Goal: Transaction & Acquisition: Purchase product/service

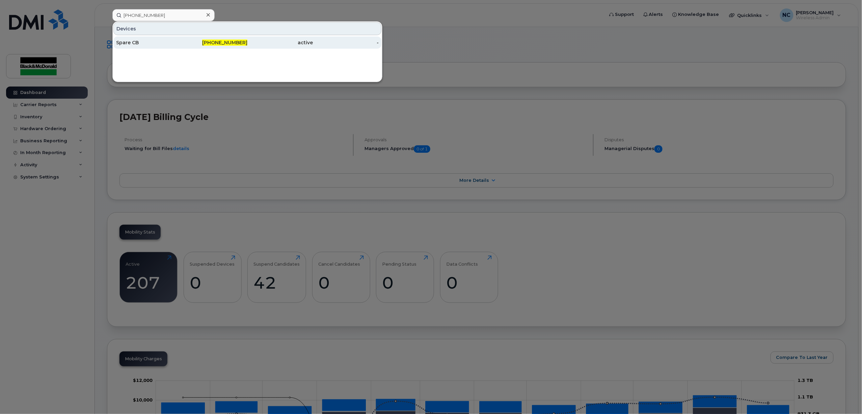
type input "519-465-4596"
click at [215, 40] on div "519-465-4596" at bounding box center [215, 42] width 66 height 7
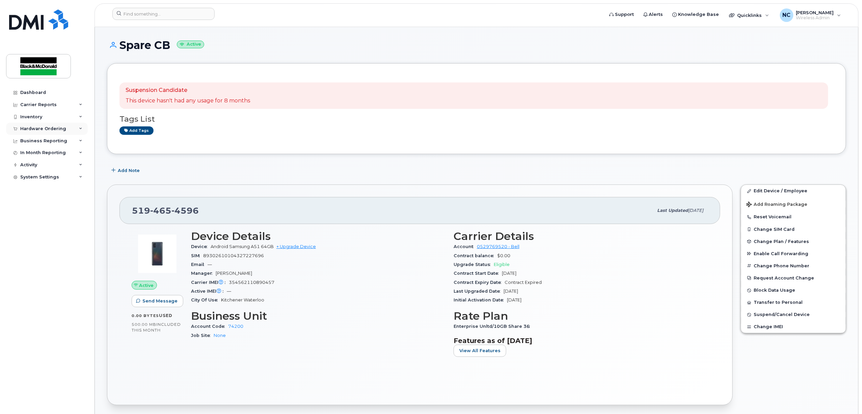
click at [49, 127] on div "Hardware Ordering" at bounding box center [43, 128] width 46 height 5
click at [46, 151] on link "Orders" at bounding box center [53, 154] width 70 height 13
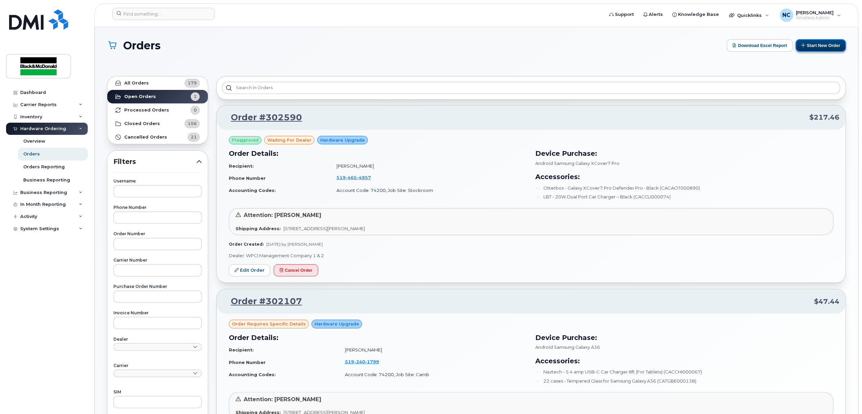
click at [819, 45] on button "Start New Order" at bounding box center [821, 45] width 50 height 12
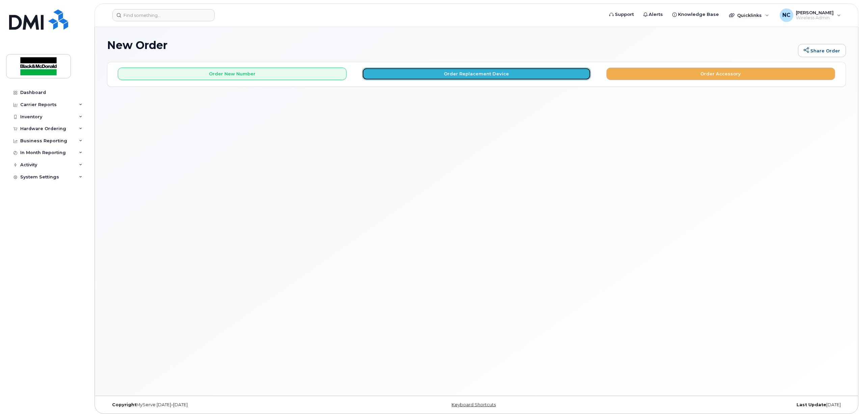
click at [417, 72] on button "Order Replacement Device" at bounding box center [476, 74] width 229 height 12
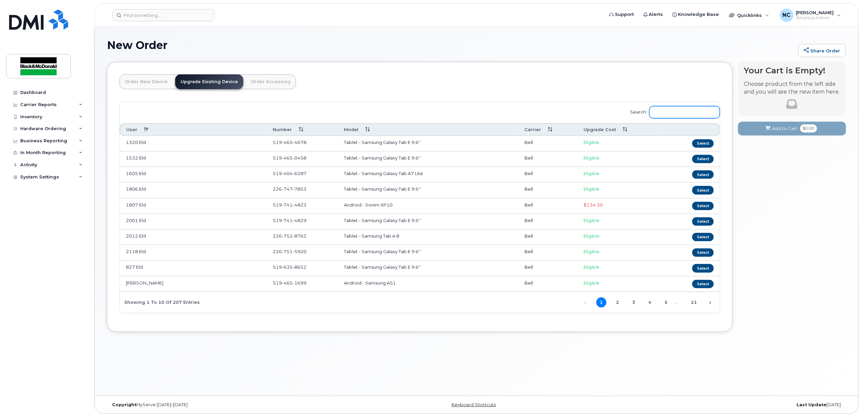
click at [661, 110] on input "Search:" at bounding box center [685, 112] width 71 height 12
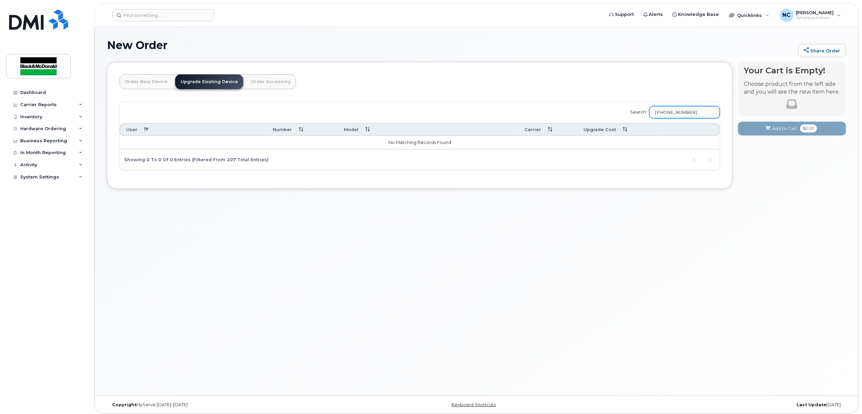
click at [707, 112] on input "513-465-4596" at bounding box center [685, 112] width 71 height 12
type input "519-465-4596"
click at [703, 144] on button "Select" at bounding box center [703, 143] width 22 height 8
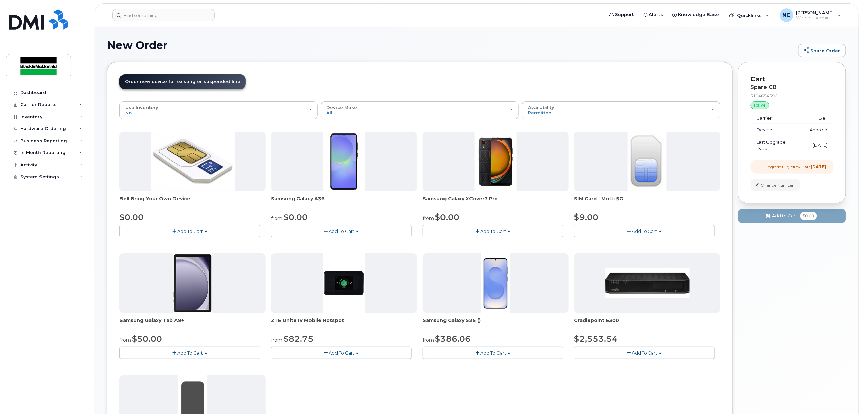
click at [346, 234] on button "Add To Cart" at bounding box center [341, 231] width 141 height 12
click at [343, 244] on link "$0.00 - 3 year term - voice & data plan" at bounding box center [322, 243] width 98 height 8
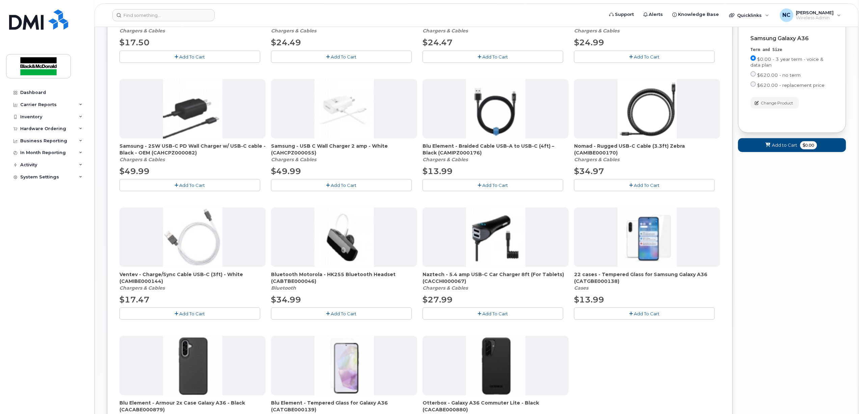
scroll to position [225, 0]
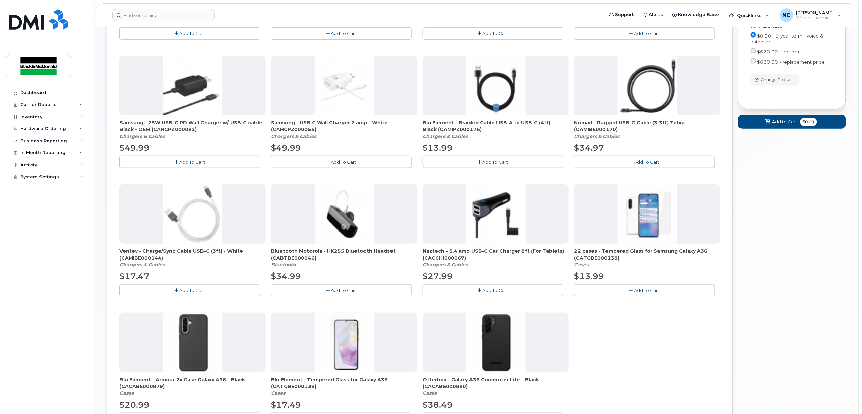
click at [485, 290] on span "Add To Cart" at bounding box center [496, 289] width 26 height 5
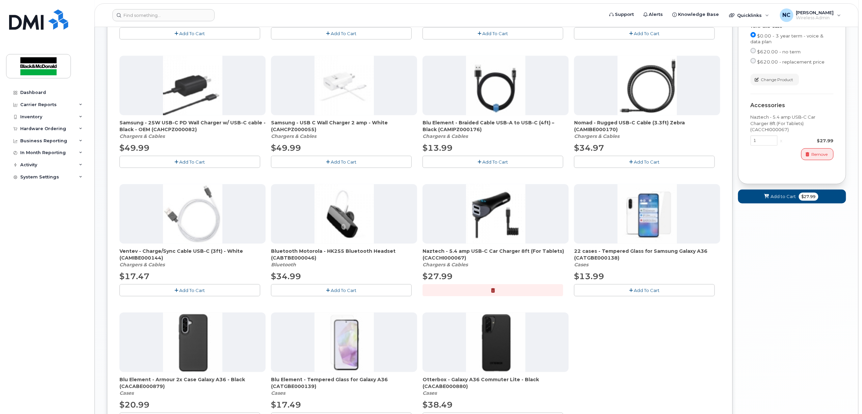
click at [615, 289] on button "Add To Cart" at bounding box center [644, 290] width 141 height 12
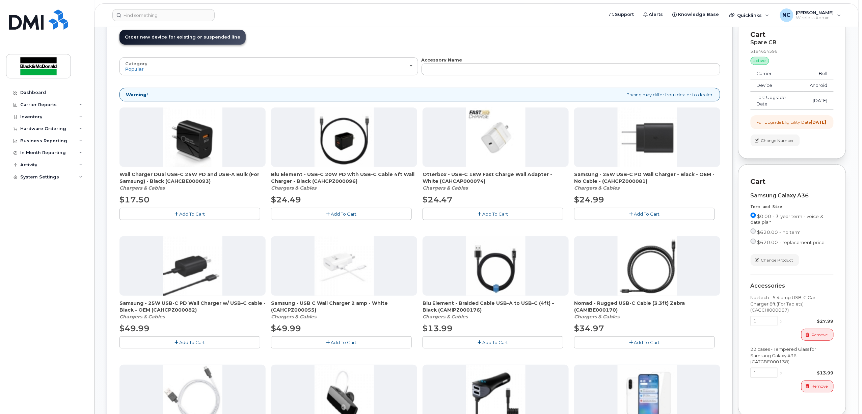
scroll to position [315, 0]
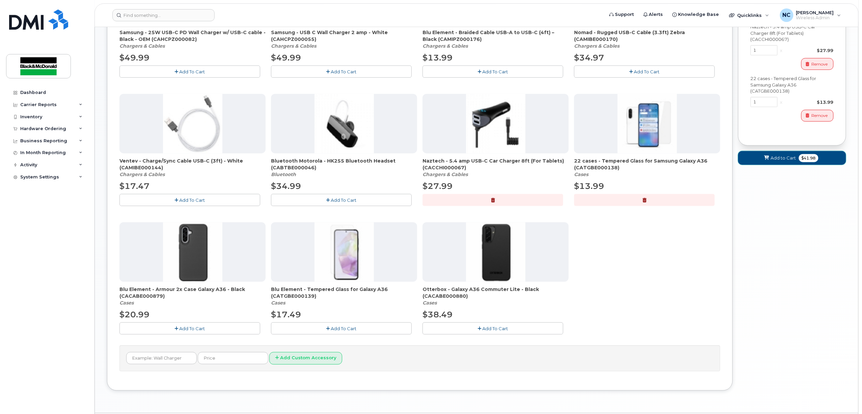
click at [790, 161] on span "Add to Cart" at bounding box center [783, 158] width 25 height 6
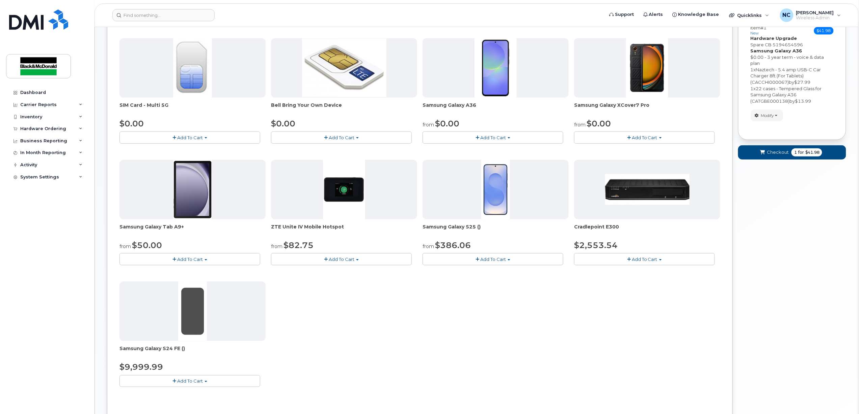
scroll to position [0, 0]
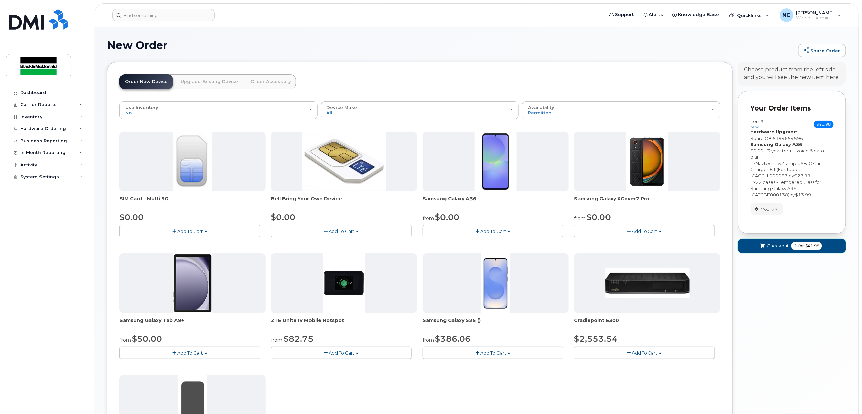
click at [781, 247] on span "Checkout" at bounding box center [778, 245] width 22 height 6
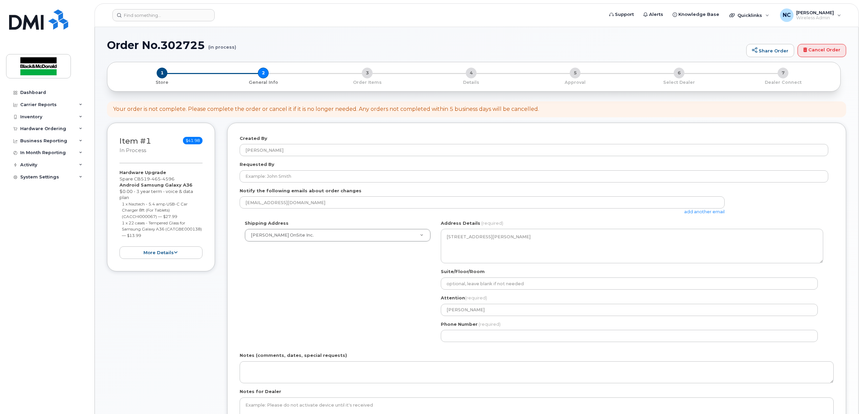
select select
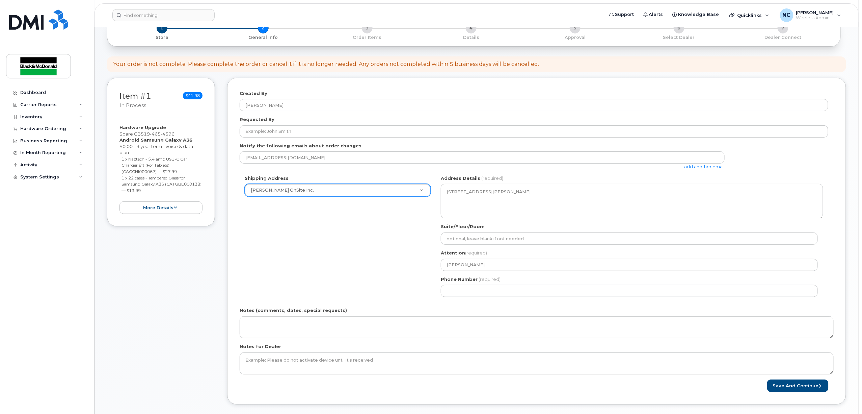
scroll to position [90, 0]
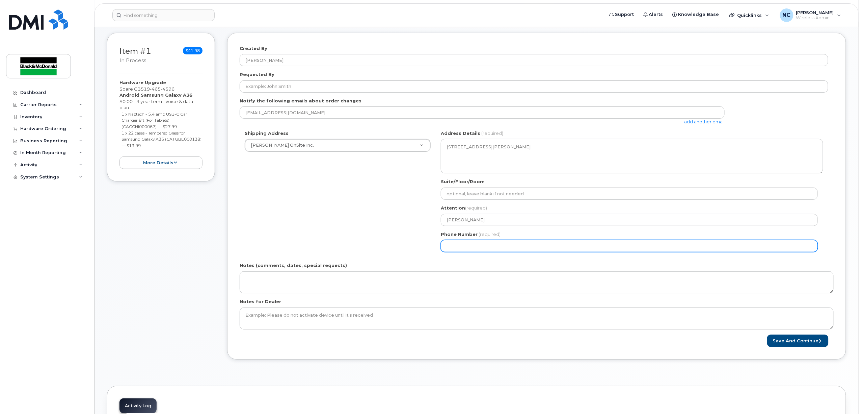
click at [495, 242] on input "Phone Number" at bounding box center [629, 246] width 377 height 12
type input "5195782440"
select select
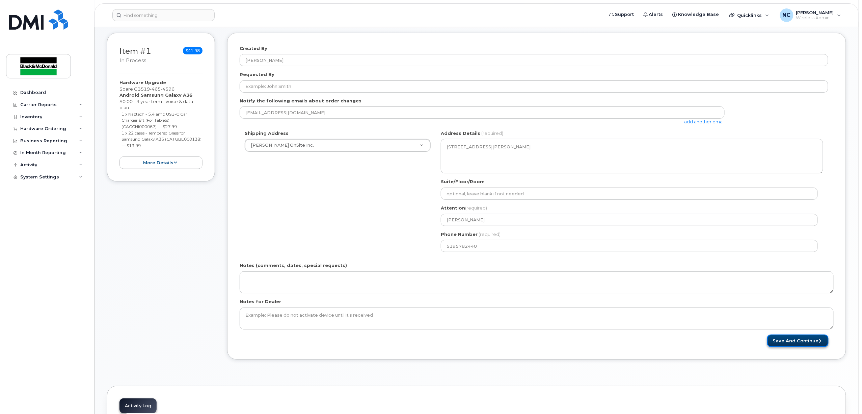
click at [797, 342] on button "Save and Continue" at bounding box center [797, 340] width 61 height 12
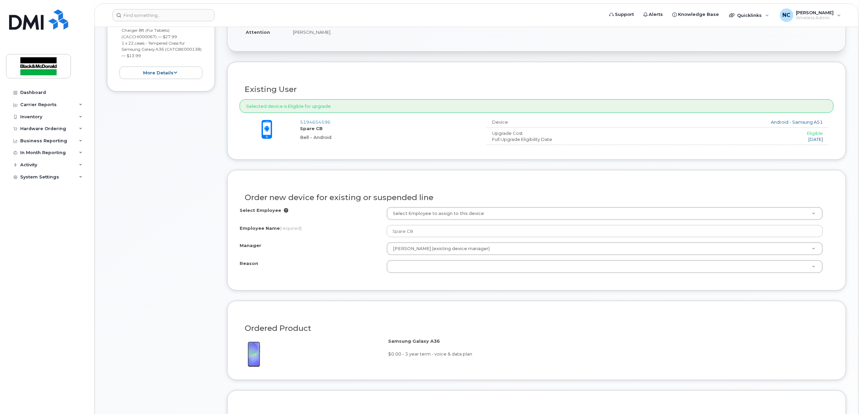
scroll to position [180, 0]
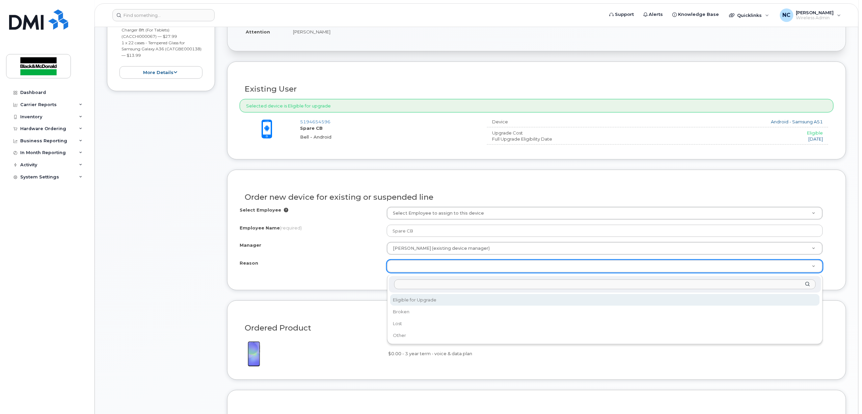
select select "eligible_for_upgrade"
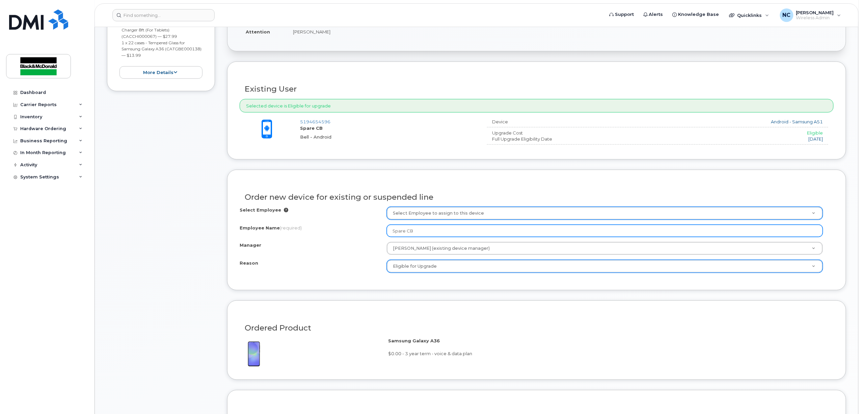
drag, startPoint x: 434, startPoint y: 232, endPoint x: 377, endPoint y: 233, distance: 56.7
click at [377, 233] on div "Employee Name (required) Spare CB" at bounding box center [537, 231] width 594 height 12
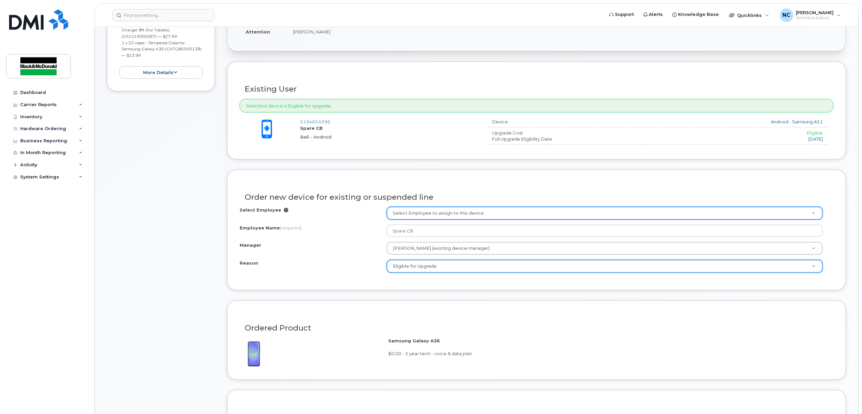
click at [459, 190] on div "Order new device for existing or suspended line" at bounding box center [537, 194] width 594 height 25
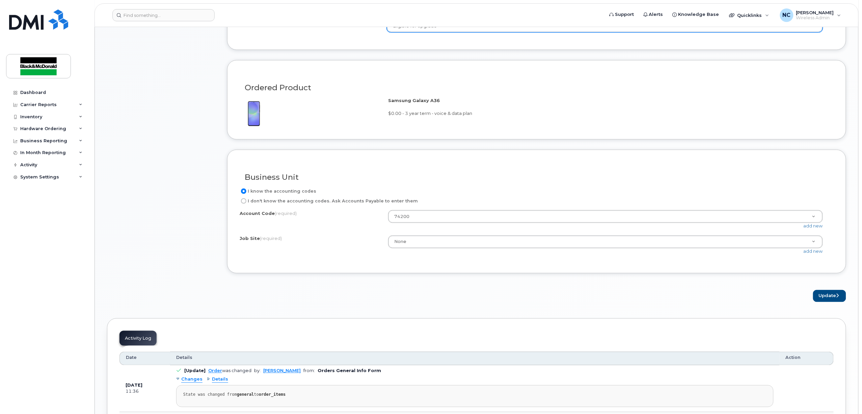
scroll to position [405, 0]
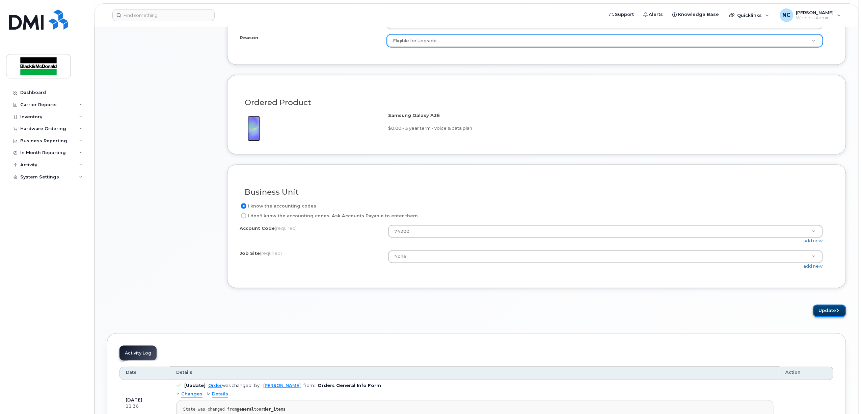
click at [829, 317] on button "Update" at bounding box center [829, 311] width 33 height 12
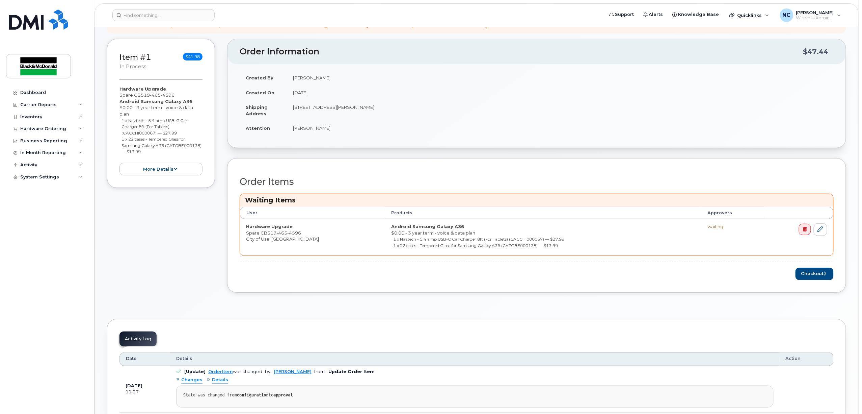
scroll to position [90, 0]
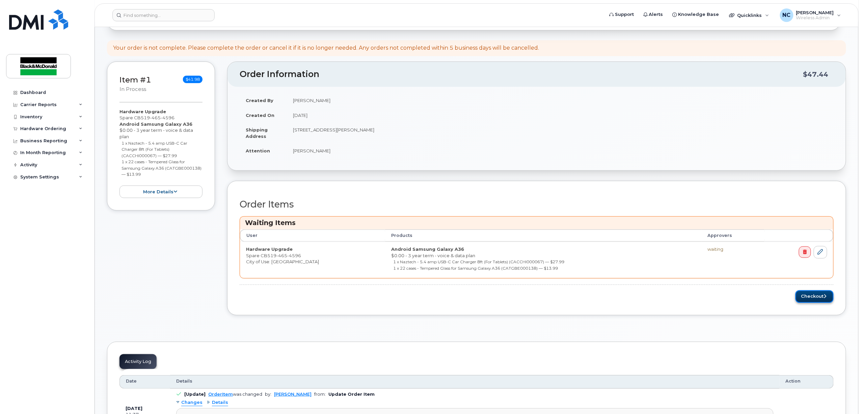
click at [811, 295] on button "Checkout" at bounding box center [815, 296] width 38 height 12
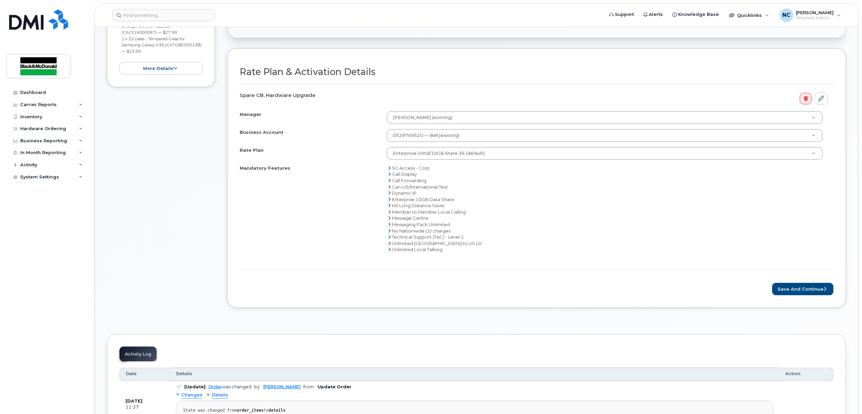
scroll to position [135, 0]
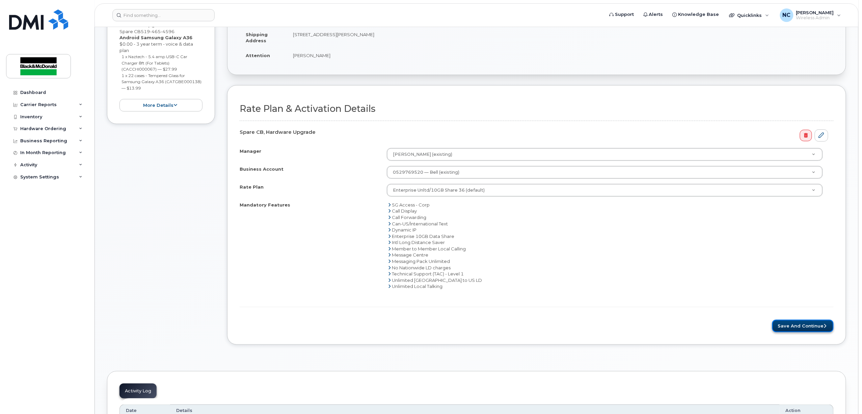
click at [797, 323] on button "Save and Continue" at bounding box center [802, 325] width 61 height 12
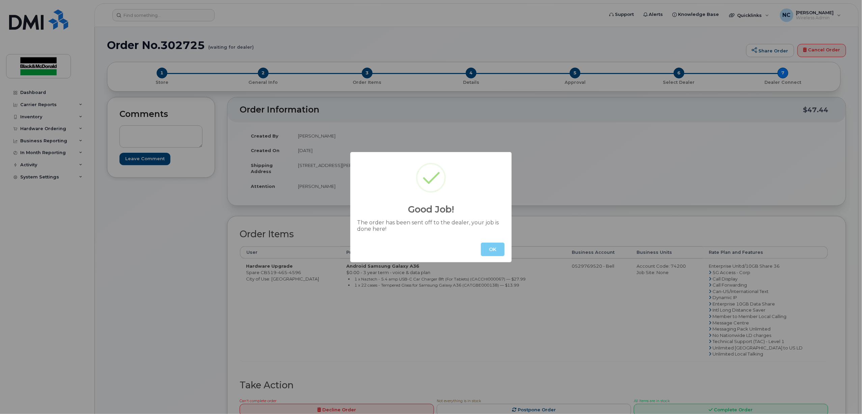
click at [495, 250] on button "OK" at bounding box center [493, 249] width 24 height 14
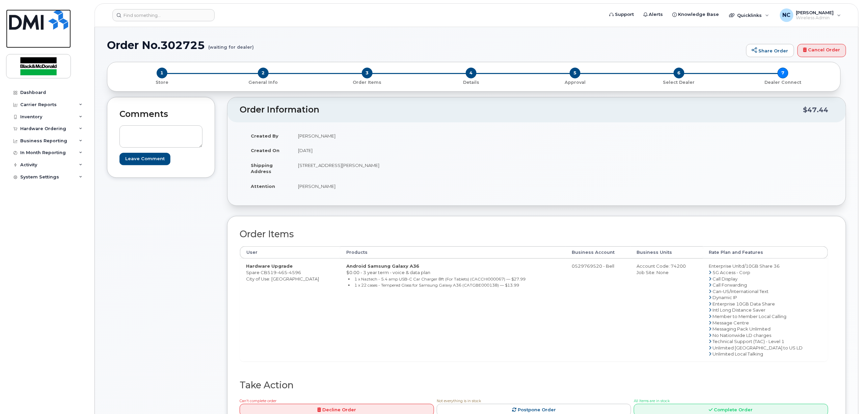
click at [40, 23] on img at bounding box center [38, 19] width 59 height 20
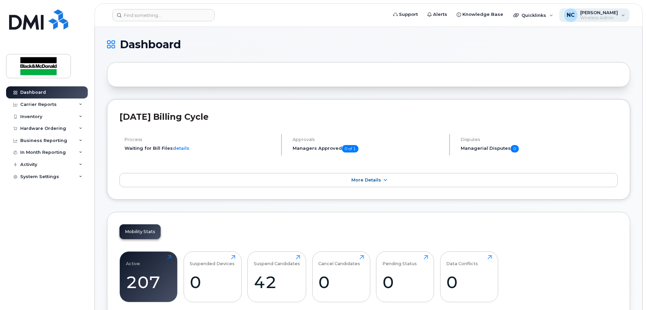
click at [590, 17] on span "Wireless Admin" at bounding box center [599, 17] width 38 height 5
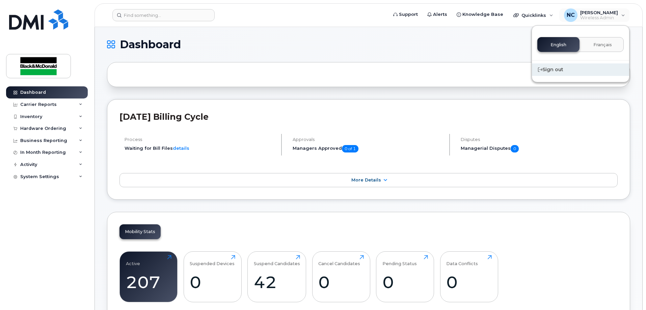
click at [548, 73] on div "Sign out" at bounding box center [580, 69] width 97 height 12
